Goal: Task Accomplishment & Management: Use online tool/utility

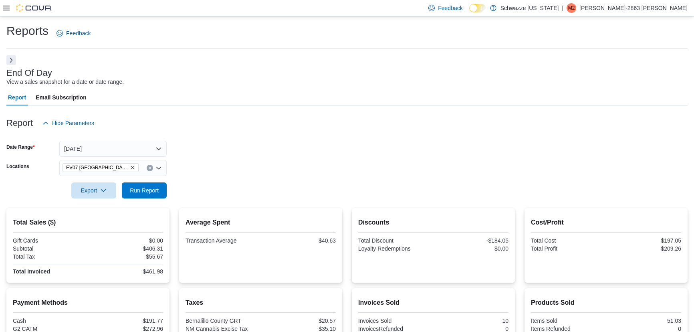
scroll to position [106, 0]
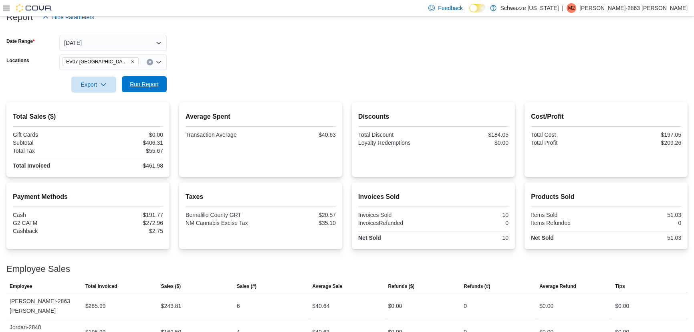
click at [150, 86] on span "Run Report" at bounding box center [144, 84] width 29 height 8
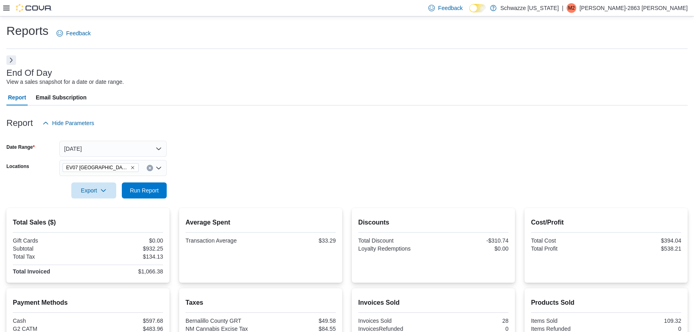
scroll to position [0, 0]
click at [108, 146] on button "[DATE]" at bounding box center [112, 149] width 107 height 16
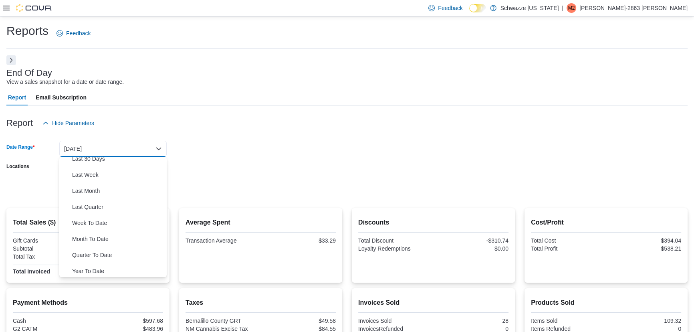
scroll to position [120, 0]
click at [95, 237] on span "Month To Date" at bounding box center [117, 237] width 91 height 10
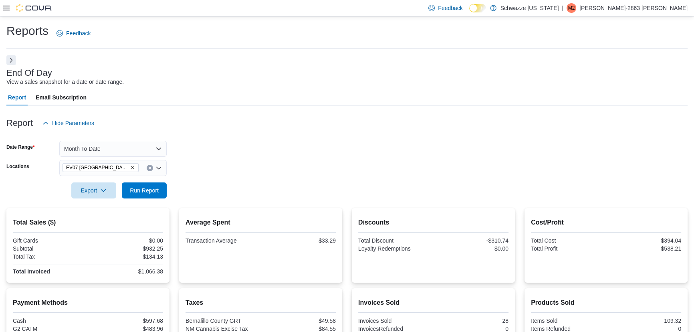
click at [235, 155] on form "Date Range Month To Date Locations EV07 Paradise Hills Export Run Report" at bounding box center [347, 164] width 682 height 67
click at [160, 187] on span "Run Report" at bounding box center [144, 190] width 35 height 16
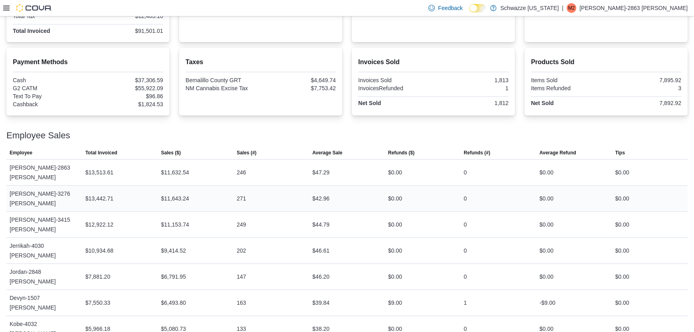
scroll to position [255, 0]
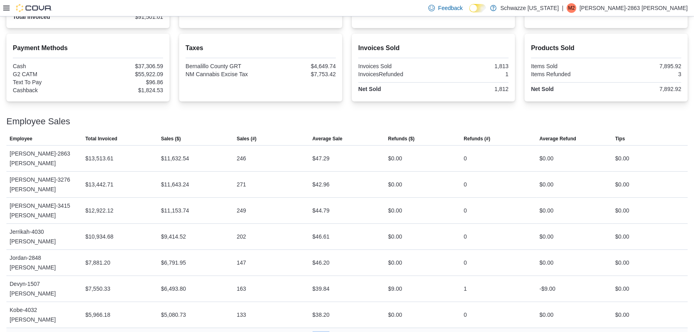
drag, startPoint x: 336, startPoint y: 266, endPoint x: 304, endPoint y: 265, distance: 31.7
click at [304, 328] on tr "Employee Lacye-3413 Rehren Total Invoiced $5,381.17 Sales ($) $4,690.61 Sales (…" at bounding box center [347, 336] width 682 height 16
click at [305, 328] on div "114" at bounding box center [272, 336] width 76 height 16
drag, startPoint x: 334, startPoint y: 152, endPoint x: 312, endPoint y: 150, distance: 21.7
click at [312, 150] on div "$47.29" at bounding box center [347, 158] width 76 height 16
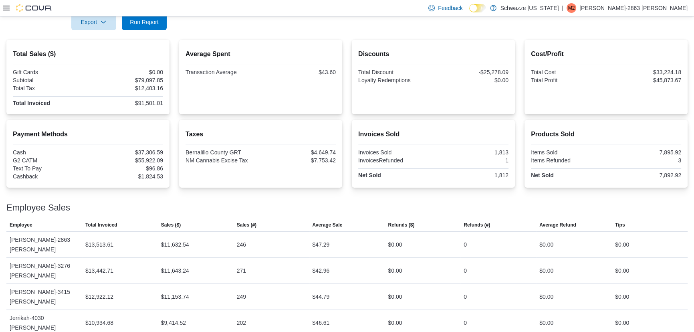
scroll to position [182, 0]
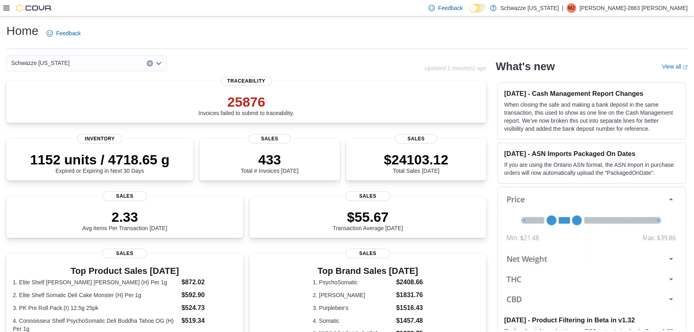
click at [8, 10] on icon at bounding box center [6, 8] width 6 height 5
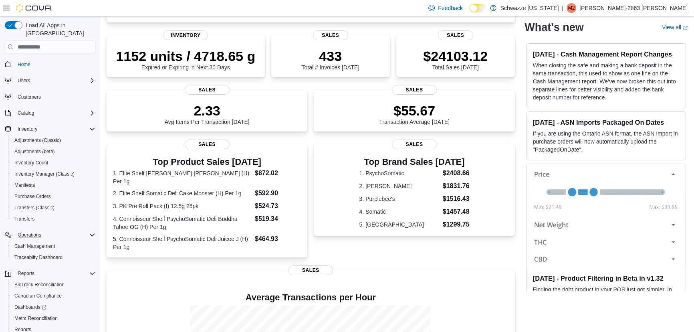
scroll to position [32, 0]
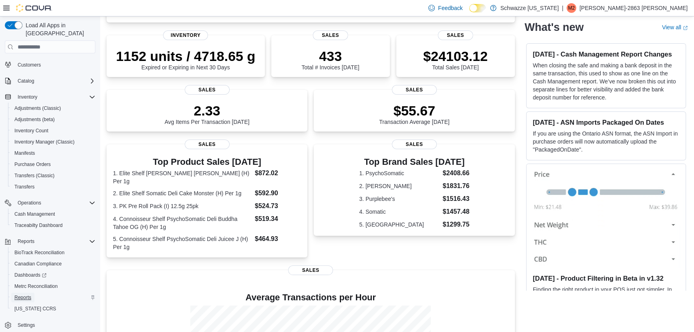
click at [27, 294] on span "Reports" at bounding box center [22, 297] width 17 height 6
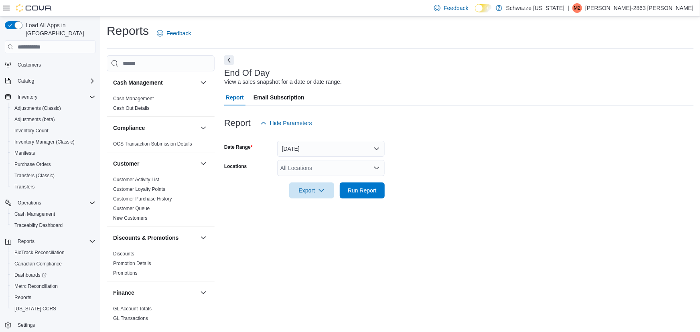
click at [314, 168] on div "All Locations" at bounding box center [330, 168] width 107 height 16
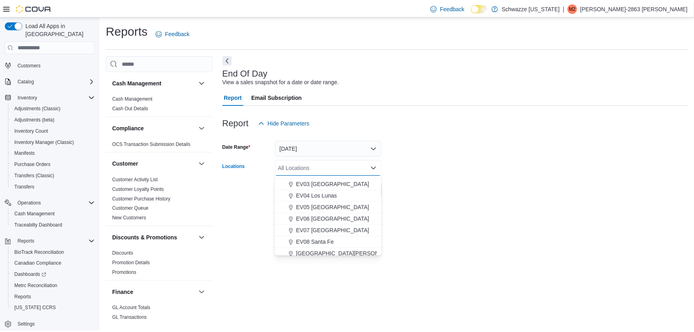
scroll to position [45, 0]
click at [345, 225] on span "EV07 [GEOGRAPHIC_DATA]" at bounding box center [335, 229] width 74 height 8
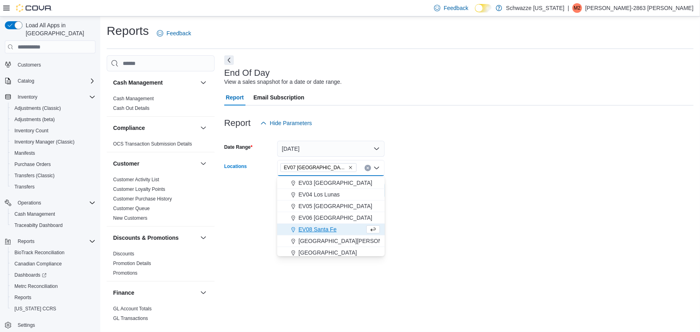
click at [424, 186] on form "Date Range [DATE] Locations [GEOGRAPHIC_DATA] [GEOGRAPHIC_DATA] Combo box. Sele…" at bounding box center [458, 164] width 469 height 67
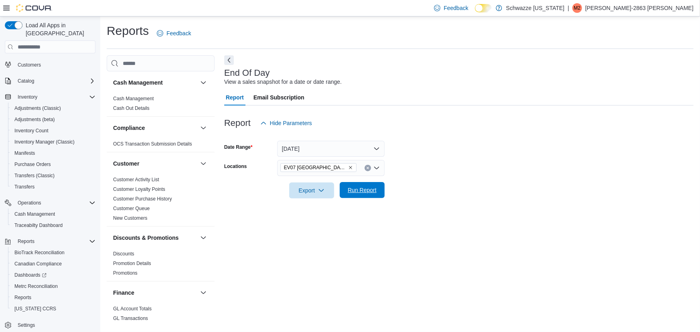
click at [362, 191] on span "Run Report" at bounding box center [362, 190] width 29 height 8
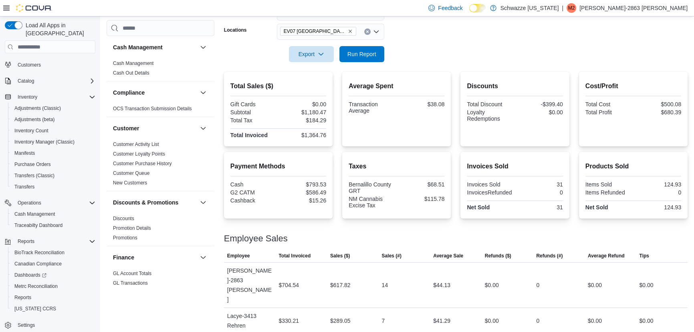
scroll to position [151, 0]
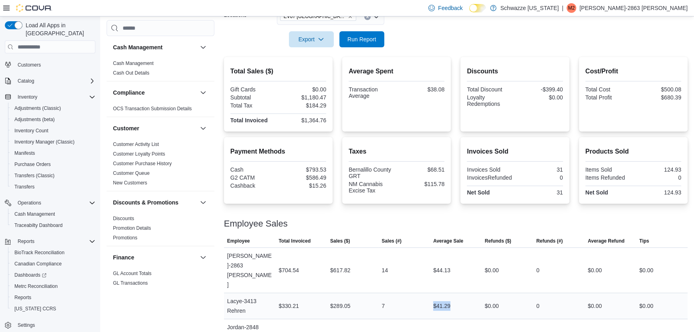
drag, startPoint x: 457, startPoint y: 289, endPoint x: 429, endPoint y: 287, distance: 27.7
click at [430, 293] on tr "Employee Lacye-3413 Rehren Total Invoiced $330.21 Sales ($) $289.05 Sales (#) 7…" at bounding box center [456, 306] width 464 height 26
click at [424, 239] on span "Sales (#)" at bounding box center [405, 241] width 52 height 13
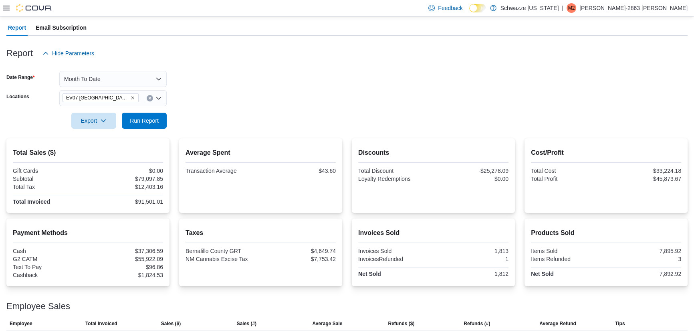
scroll to position [64, 0]
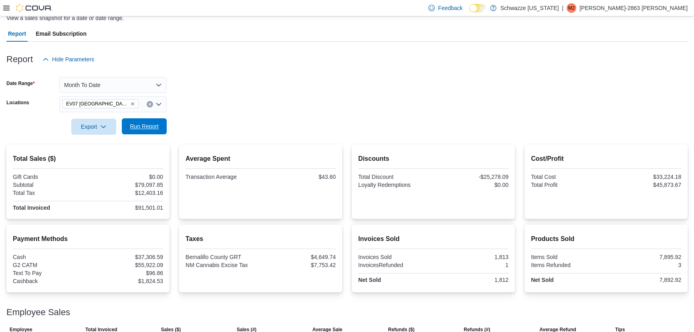
click at [156, 127] on span "Run Report" at bounding box center [144, 126] width 29 height 8
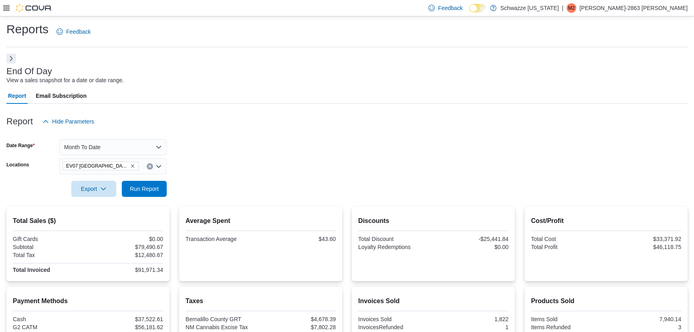
scroll to position [0, 0]
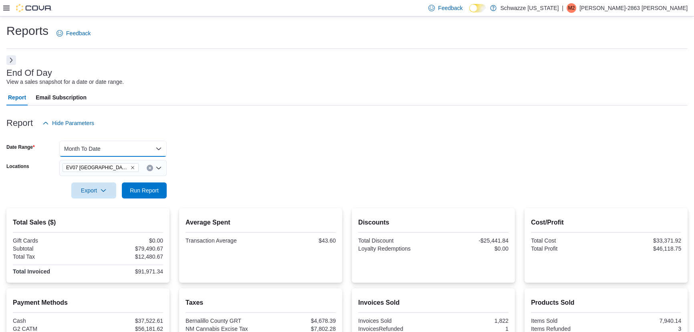
click at [128, 148] on button "Month To Date" at bounding box center [112, 149] width 107 height 16
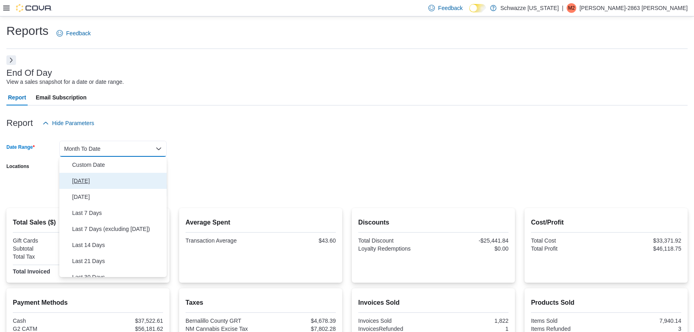
click at [89, 180] on span "[DATE]" at bounding box center [117, 181] width 91 height 10
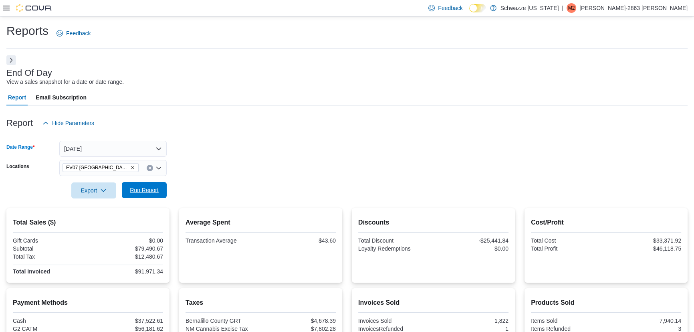
click at [142, 194] on span "Run Report" at bounding box center [144, 190] width 35 height 16
click at [12, 61] on button "Next" at bounding box center [11, 60] width 10 height 10
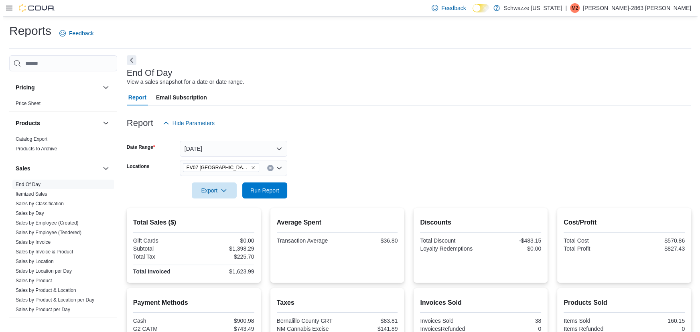
scroll to position [556, 0]
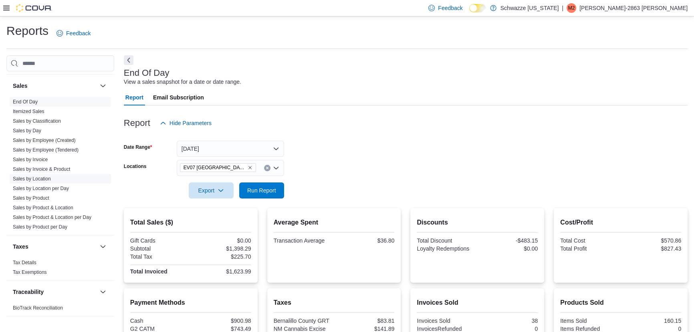
click at [49, 178] on link "Sales by Location" at bounding box center [32, 179] width 38 height 6
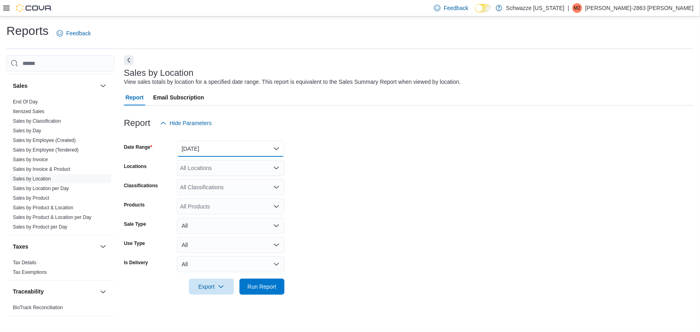
click at [273, 150] on button "Yesterday" at bounding box center [230, 149] width 107 height 16
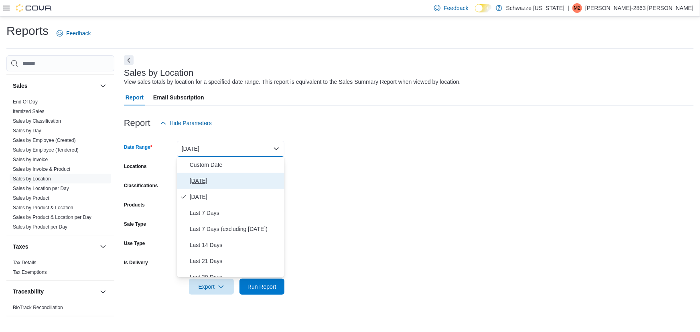
click at [216, 179] on span "[DATE]" at bounding box center [235, 181] width 91 height 10
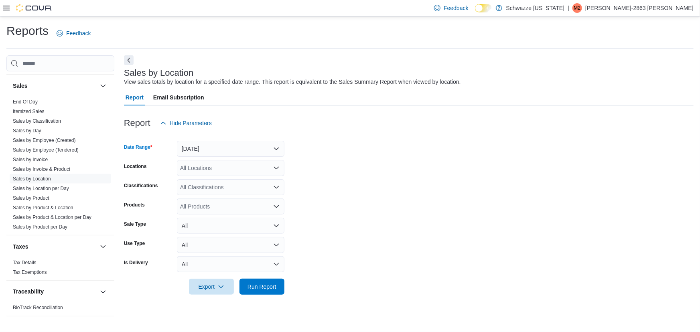
click at [251, 166] on div "All Locations" at bounding box center [230, 168] width 107 height 16
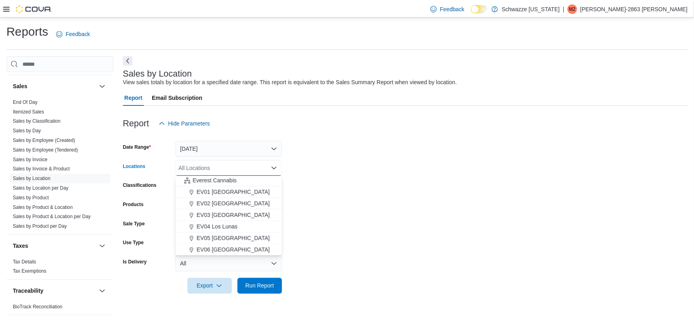
scroll to position [27, 0]
click at [242, 247] on span "EV07 [GEOGRAPHIC_DATA]" at bounding box center [235, 247] width 74 height 8
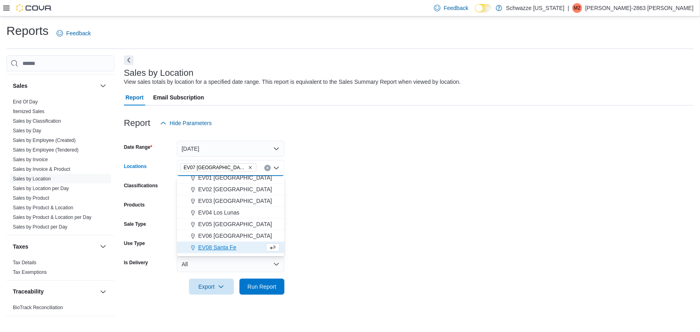
click at [350, 210] on form "Date Range Today Locations EV07 Paradise Hills Combo box. Selected. EV07 Paradi…" at bounding box center [408, 213] width 569 height 164
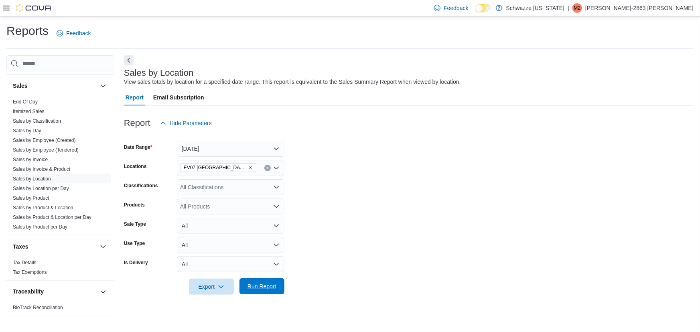
click at [254, 289] on span "Run Report" at bounding box center [261, 286] width 29 height 8
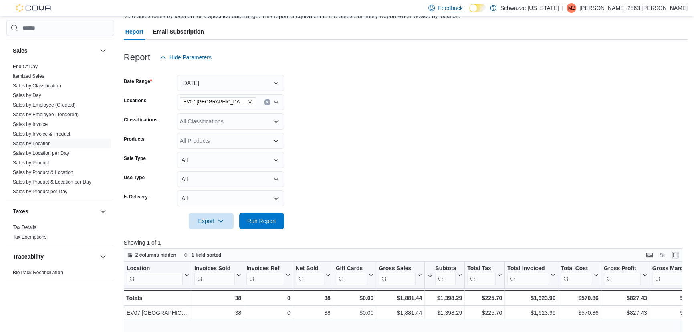
scroll to position [155, 0]
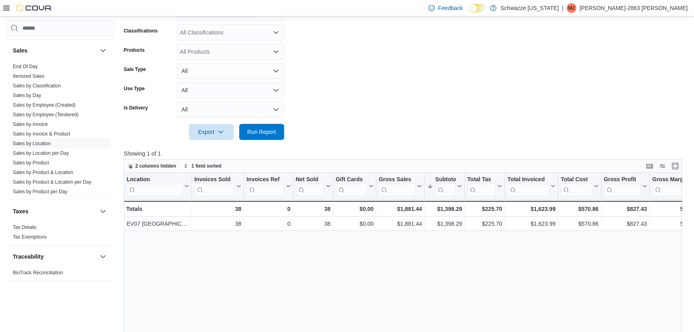
click at [354, 267] on div "Location Click to view column header actions Invoices Sold Click to view column…" at bounding box center [406, 299] width 564 height 252
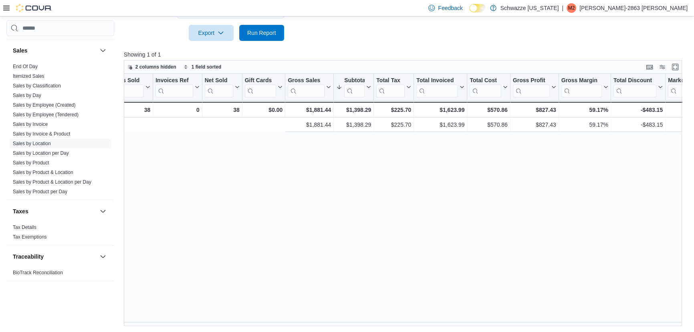
scroll to position [0, 0]
